Goal: Check status: Check status

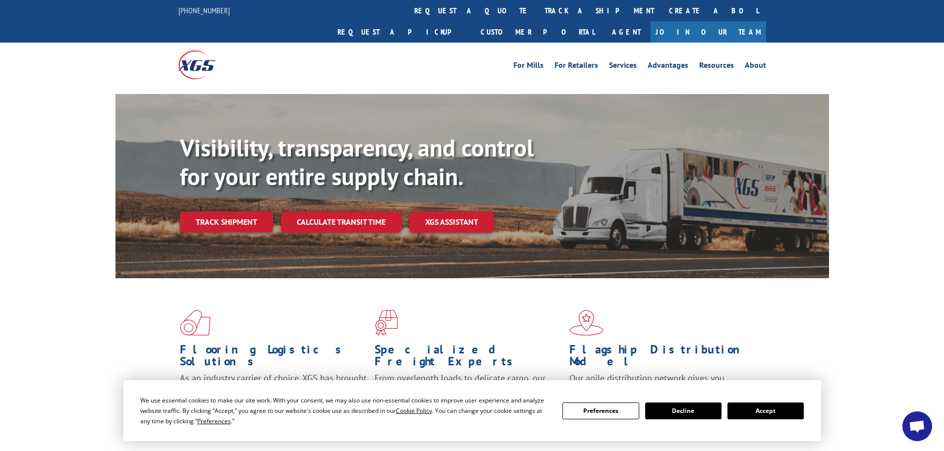
click at [767, 410] on button "Accept" at bounding box center [766, 411] width 76 height 17
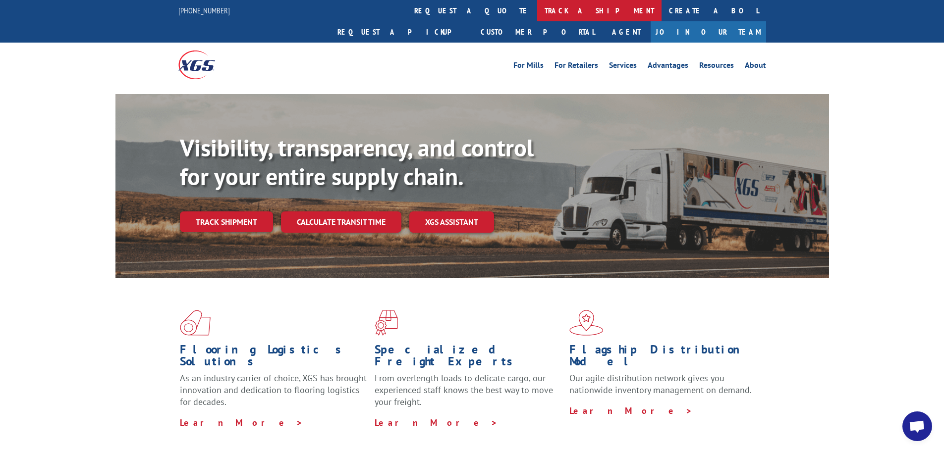
click at [537, 3] on link "track a shipment" at bounding box center [599, 10] width 124 height 21
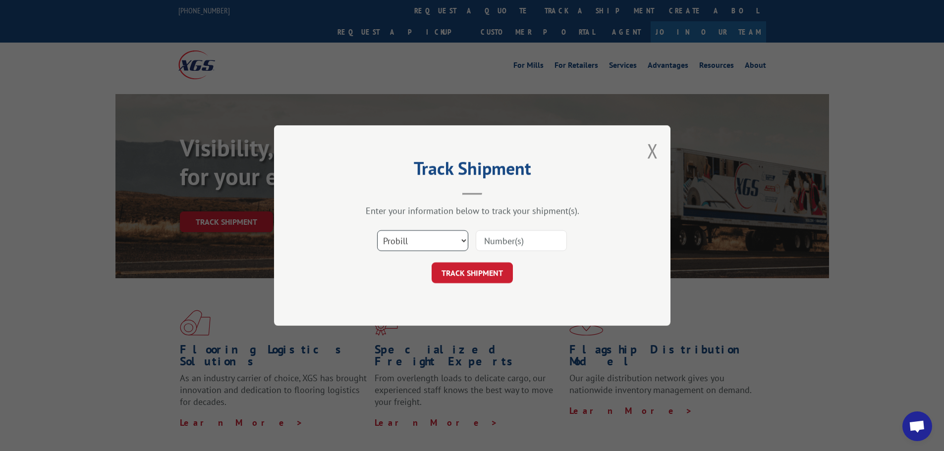
click at [457, 247] on select "Select category... Probill BOL PO" at bounding box center [422, 240] width 91 height 21
select select "po"
click at [377, 230] on select "Select category... Probill BOL PO" at bounding box center [422, 240] width 91 height 21
click at [489, 246] on input at bounding box center [521, 240] width 91 height 21
paste input "15531664"
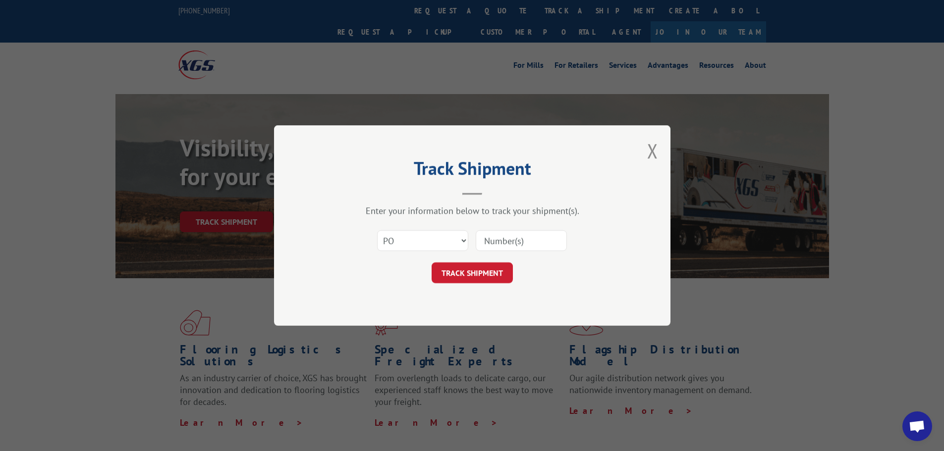
type input "15531664"
click button "TRACK SHIPMENT" at bounding box center [472, 273] width 81 height 21
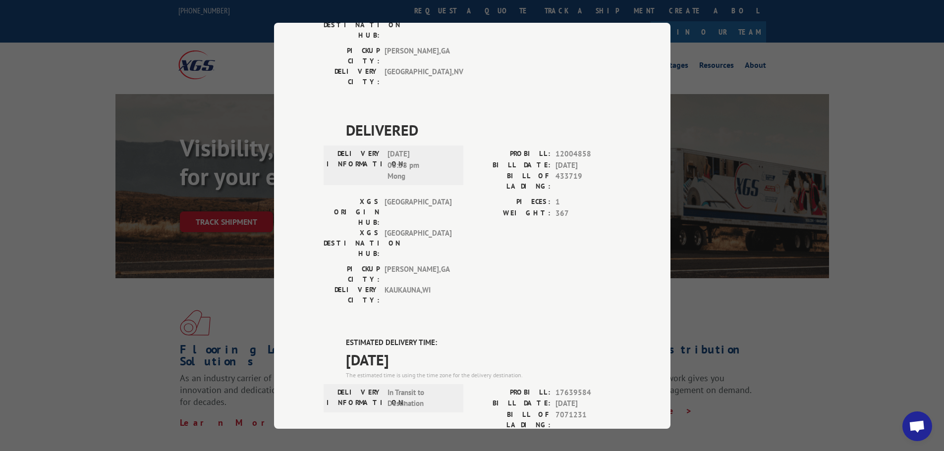
scroll to position [446, 0]
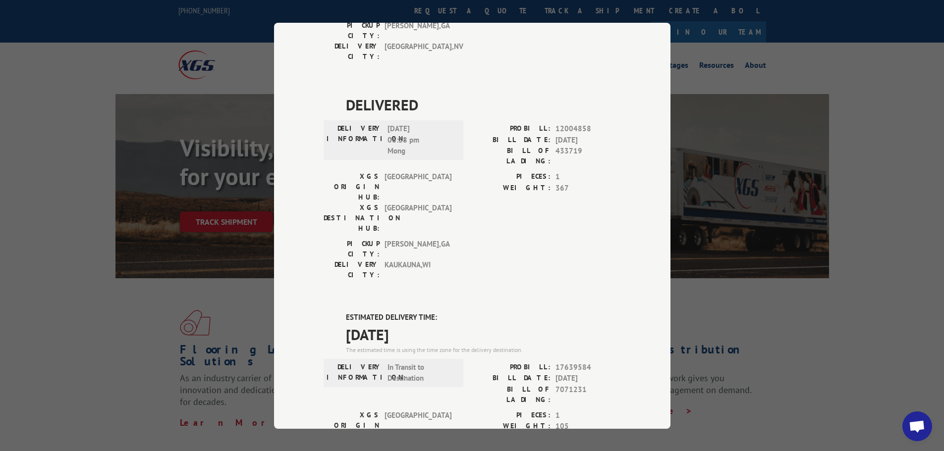
drag, startPoint x: 426, startPoint y: 152, endPoint x: 339, endPoint y: 162, distance: 87.3
copy span "[DATE]"
